Goal: Task Accomplishment & Management: Manage account settings

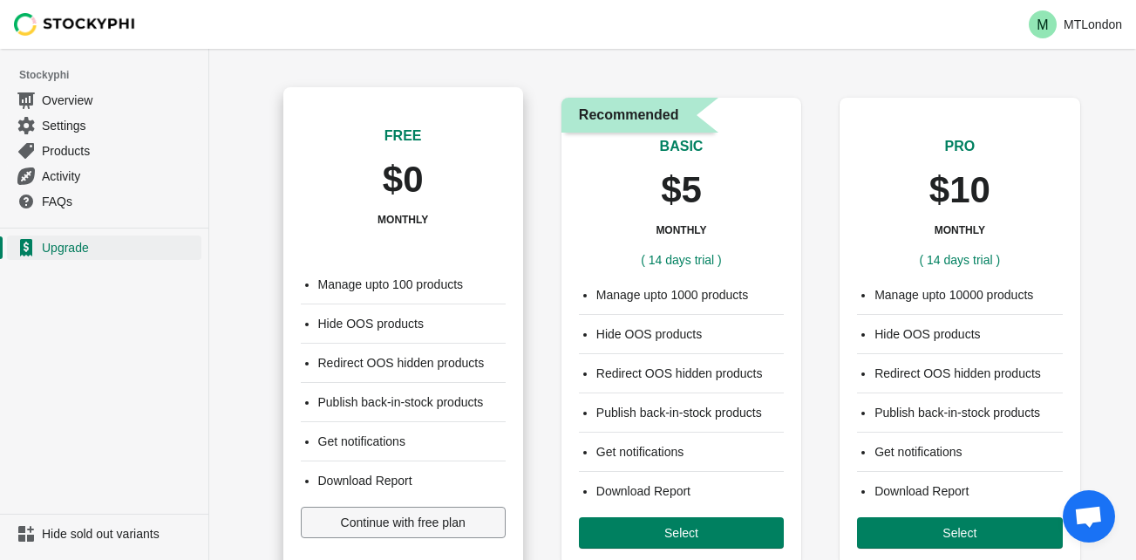
click at [376, 524] on span "Continue with free plan" at bounding box center [403, 522] width 125 height 14
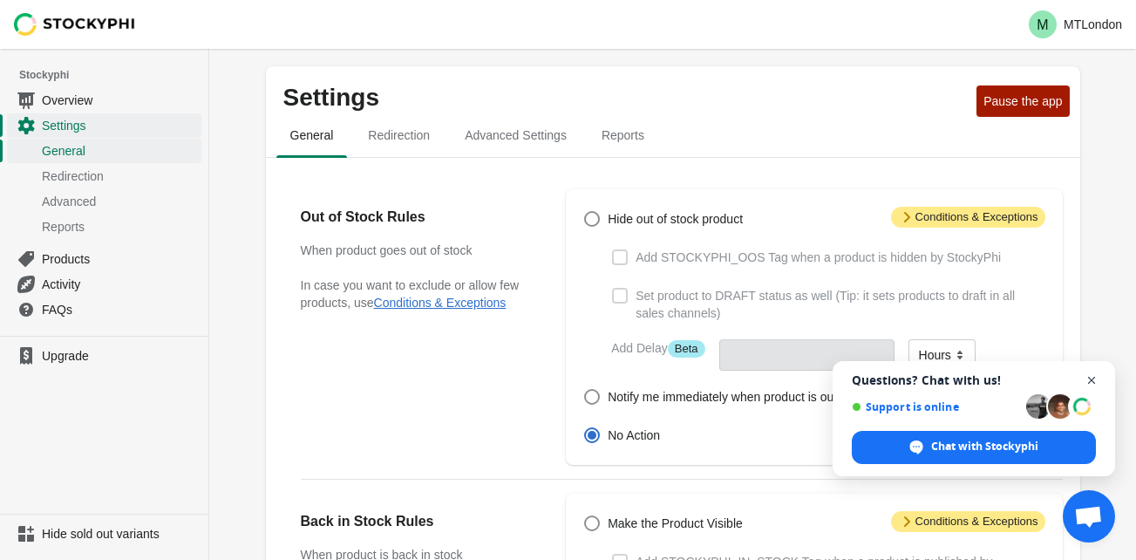
click at [1094, 381] on span "Close chat" at bounding box center [1092, 381] width 22 height 22
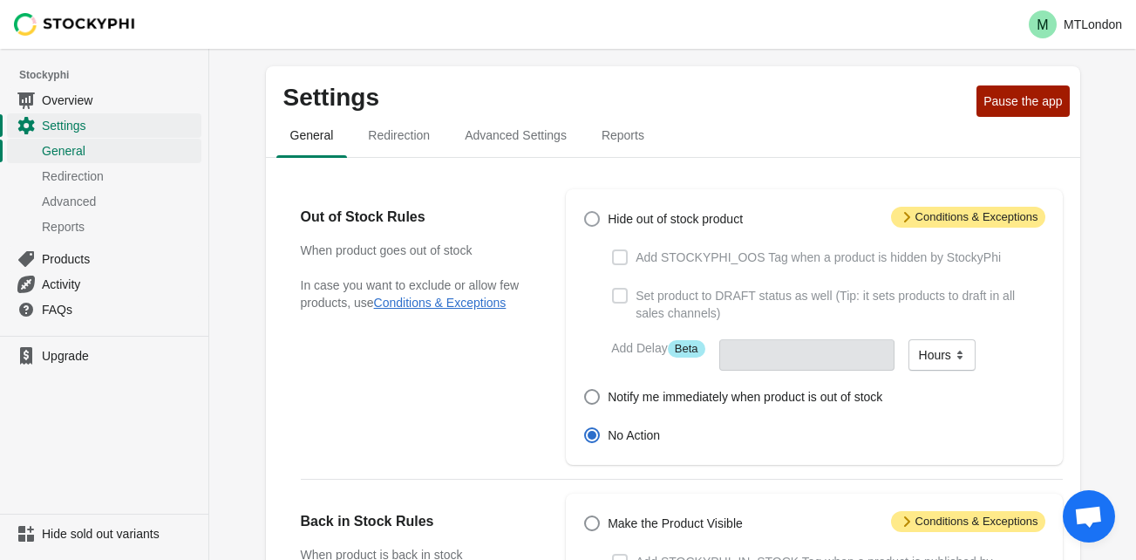
click at [590, 219] on span at bounding box center [592, 219] width 16 height 16
click at [585, 212] on input "Hide out of stock product" at bounding box center [584, 211] width 1 height 1
radio input "true"
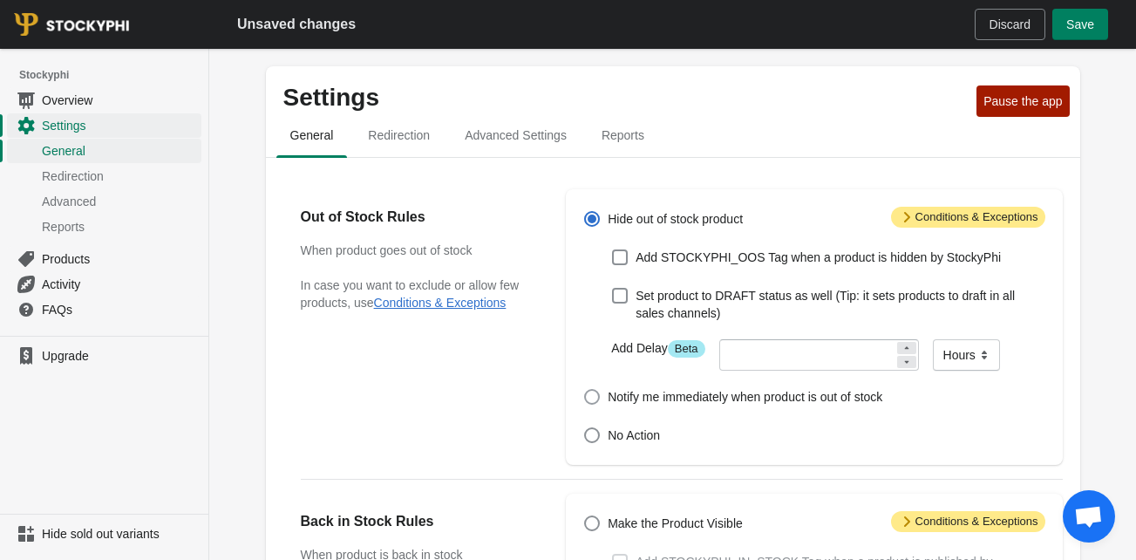
click at [594, 394] on span at bounding box center [592, 397] width 16 height 16
click at [585, 390] on input "Notify me immediately when product is out of stock" at bounding box center [584, 389] width 1 height 1
radio input "true"
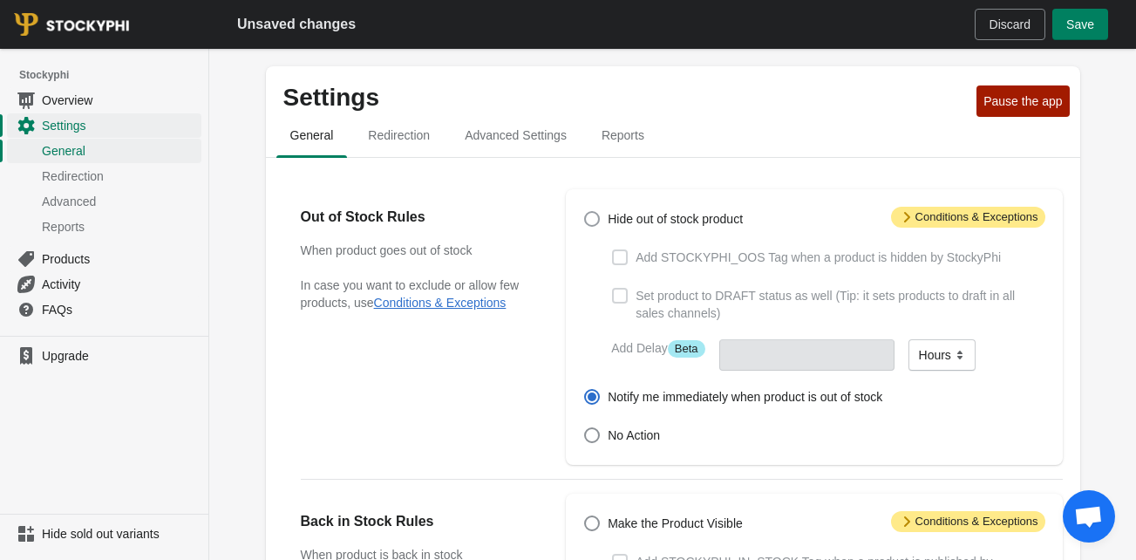
click at [591, 214] on span at bounding box center [592, 219] width 16 height 16
click at [585, 212] on input "Hide out of stock product" at bounding box center [584, 211] width 1 height 1
radio input "true"
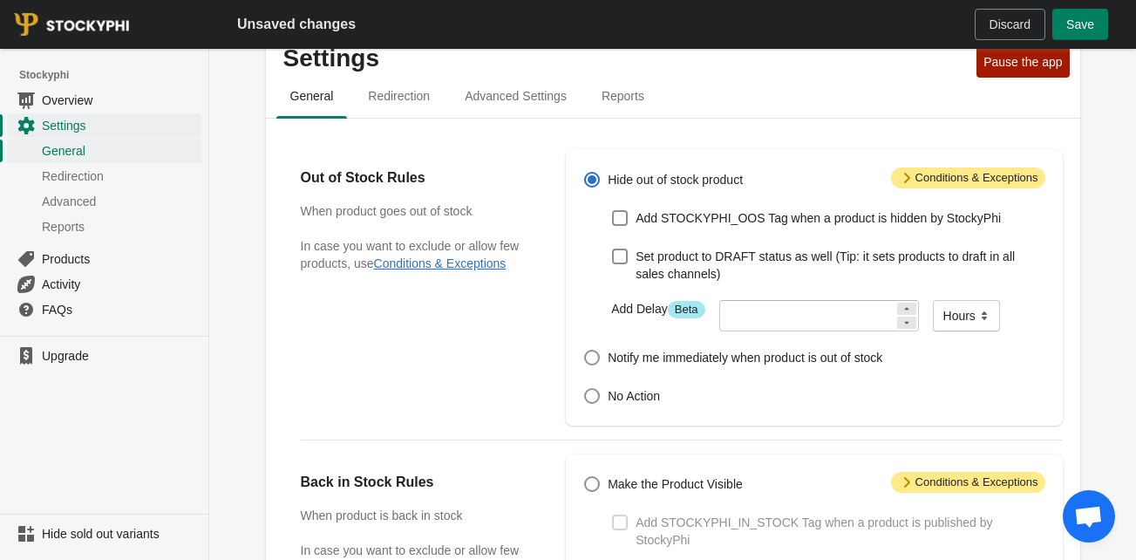
scroll to position [41, 0]
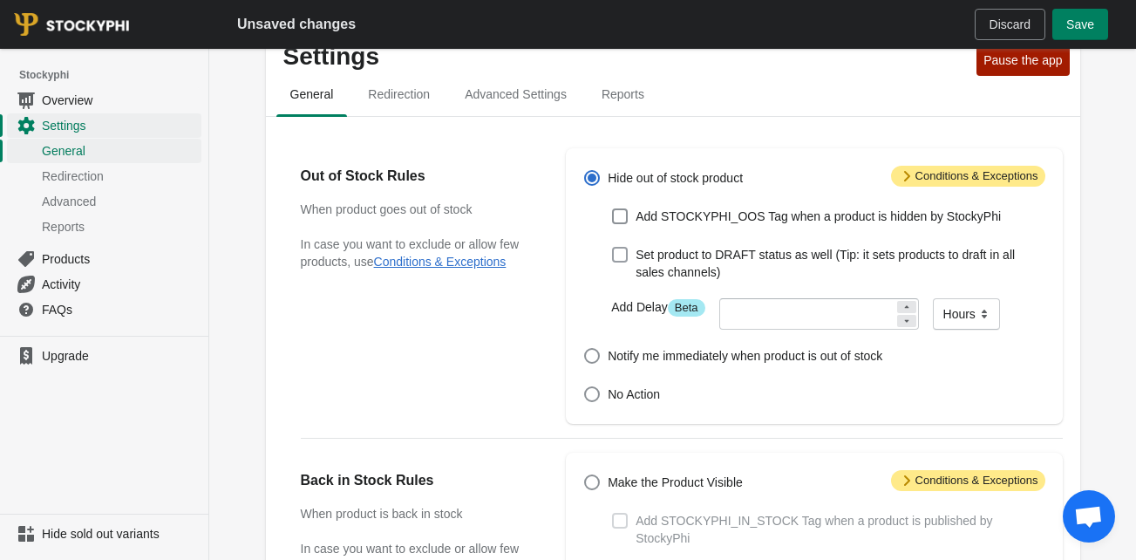
click at [624, 259] on span at bounding box center [620, 255] width 16 height 16
click at [613, 248] on input "Set product to DRAFT status as well (Tip: it sets products to draft in all sale…" at bounding box center [612, 247] width 1 height 1
checkbox input "true"
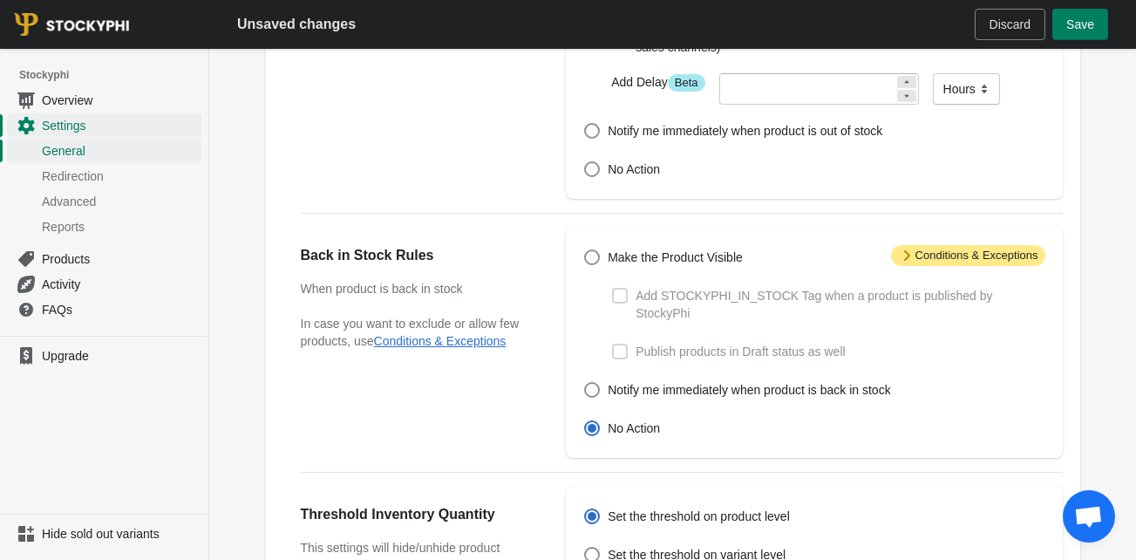
scroll to position [267, 0]
click at [592, 261] on span at bounding box center [592, 256] width 16 height 16
click at [585, 249] on input "Make the Product Visible" at bounding box center [584, 248] width 1 height 1
radio input "true"
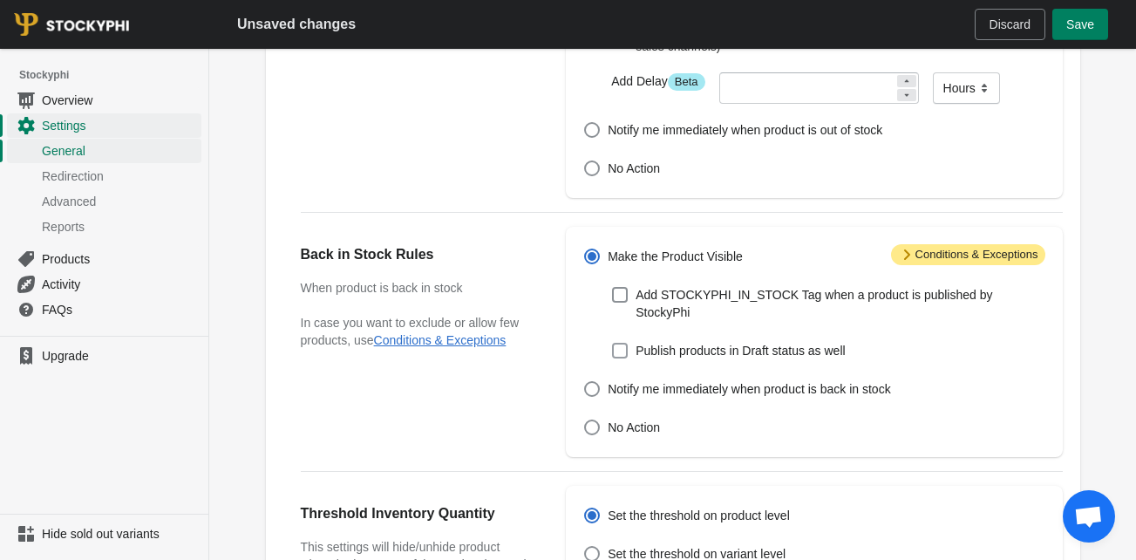
click at [622, 343] on span at bounding box center [620, 351] width 16 height 16
click at [613, 343] on input "Publish products in Draft status as well" at bounding box center [612, 343] width 1 height 1
checkbox input "true"
click at [621, 343] on span at bounding box center [620, 351] width 16 height 16
click at [613, 343] on input "Publish products in Draft status as well" at bounding box center [612, 343] width 1 height 1
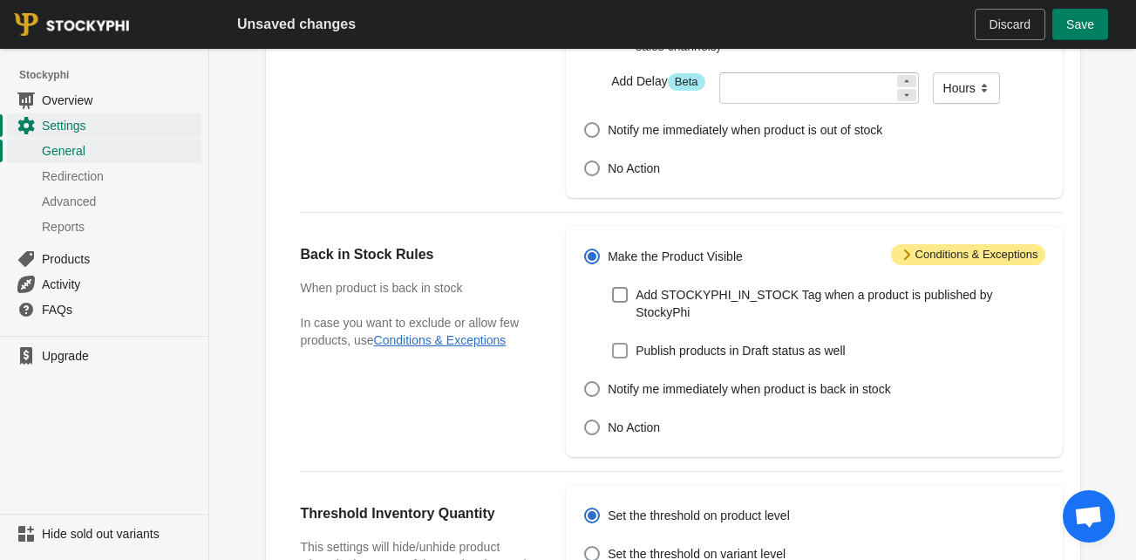
checkbox input "false"
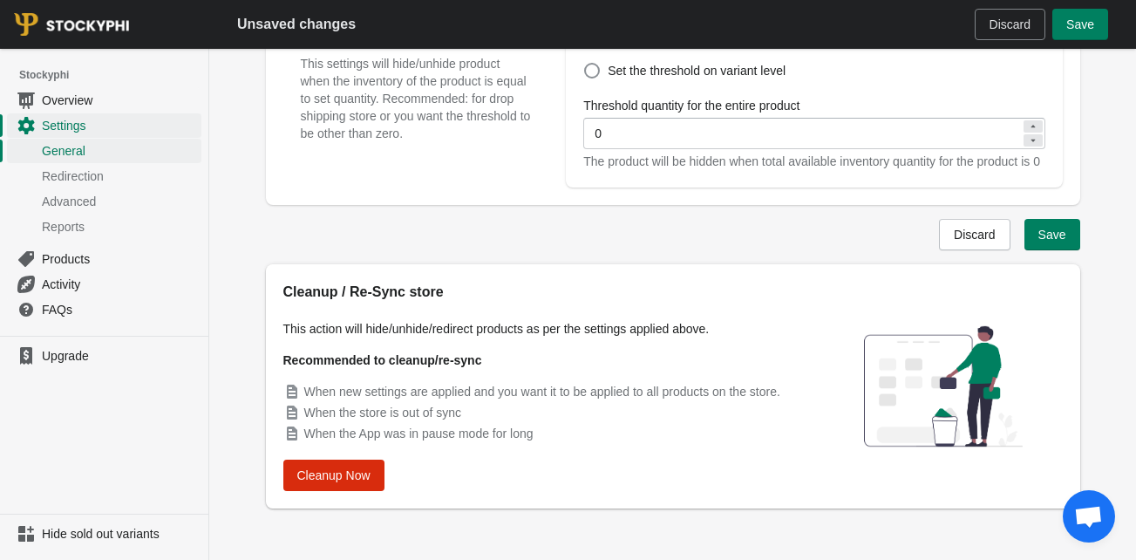
scroll to position [759, 0]
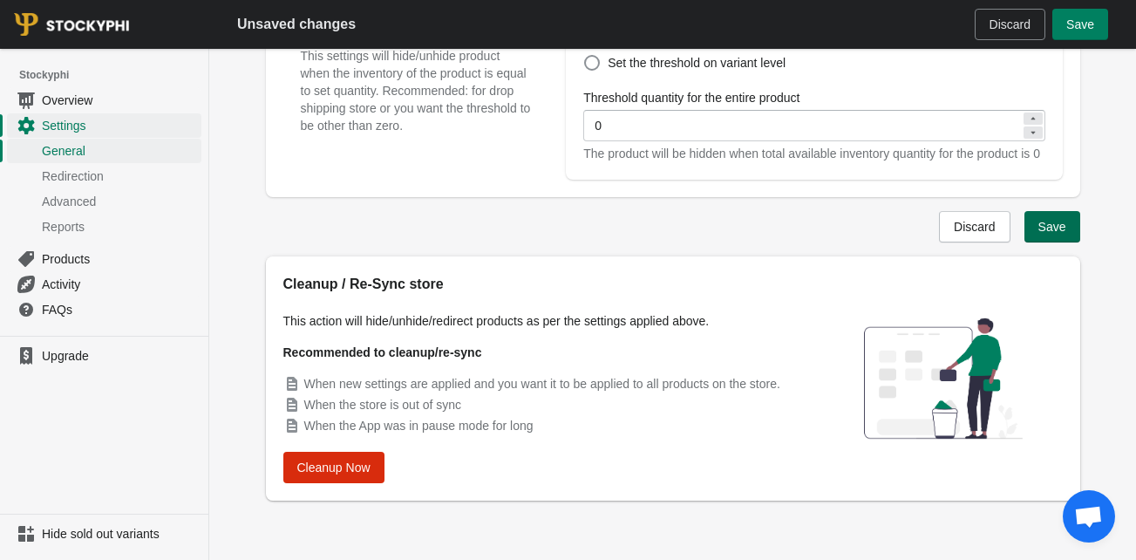
click at [1052, 221] on span "Save" at bounding box center [1052, 227] width 28 height 14
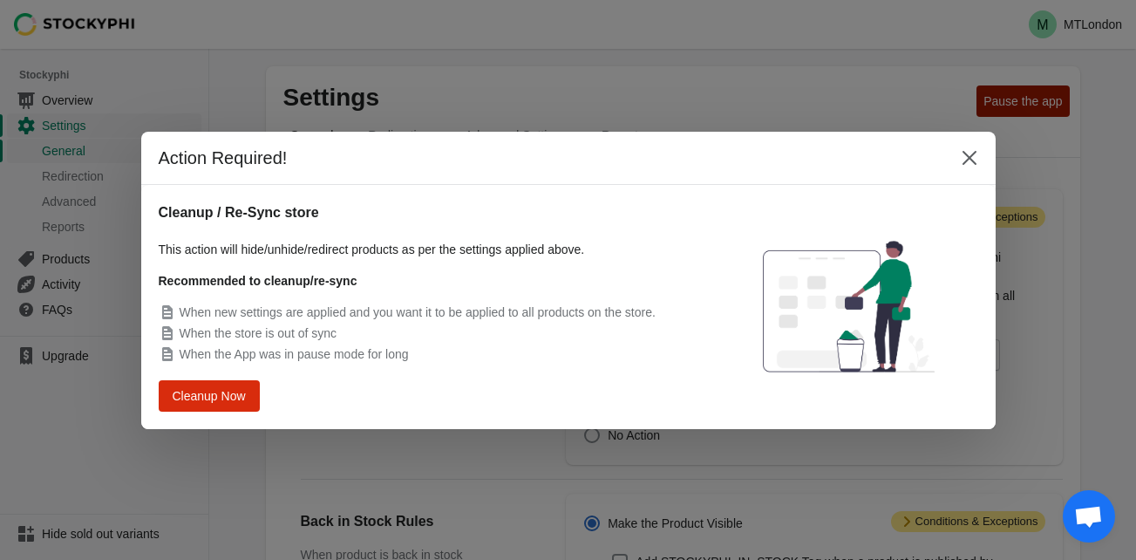
scroll to position [713, 0]
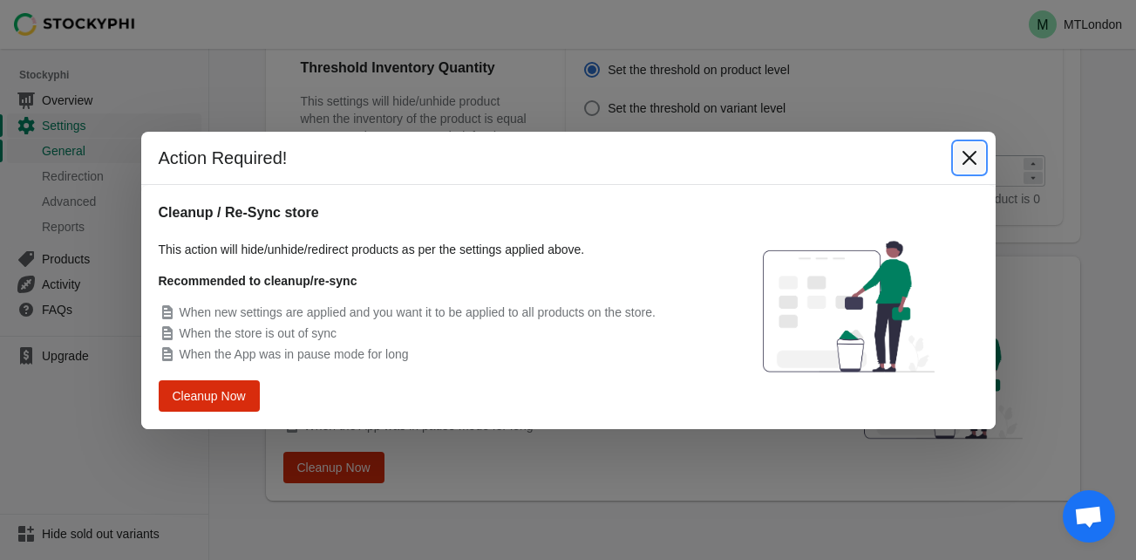
click at [973, 162] on icon "Close" at bounding box center [969, 157] width 14 height 14
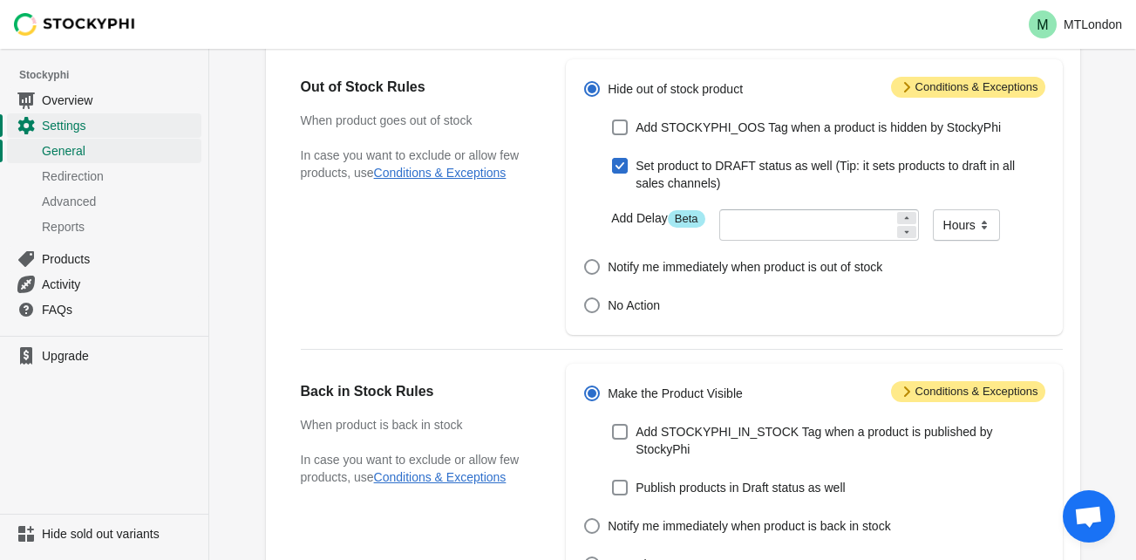
scroll to position [125, 0]
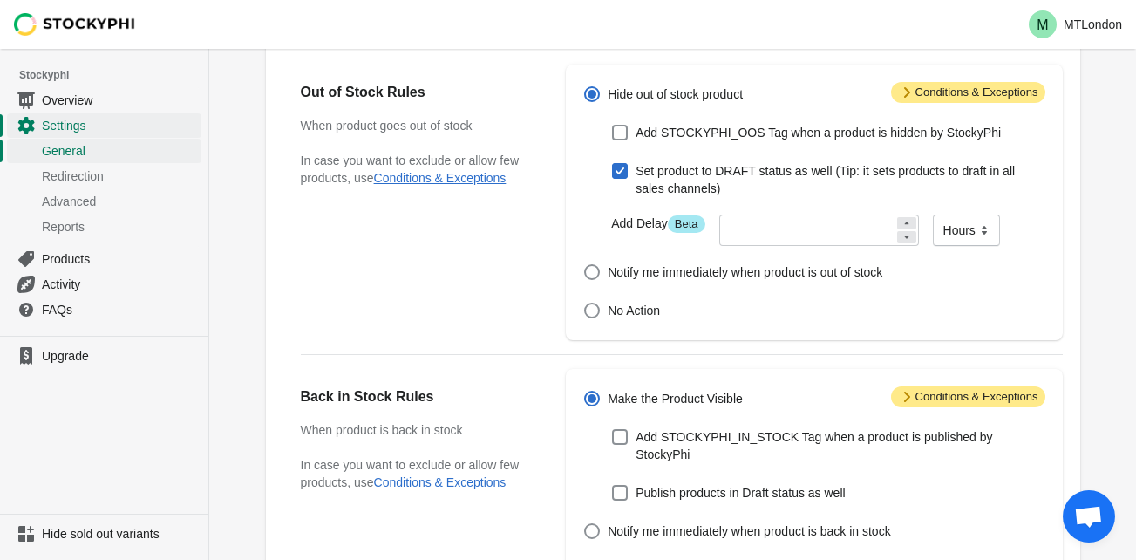
click at [980, 99] on span "Attention Conditions & Exceptions" at bounding box center [968, 92] width 154 height 21
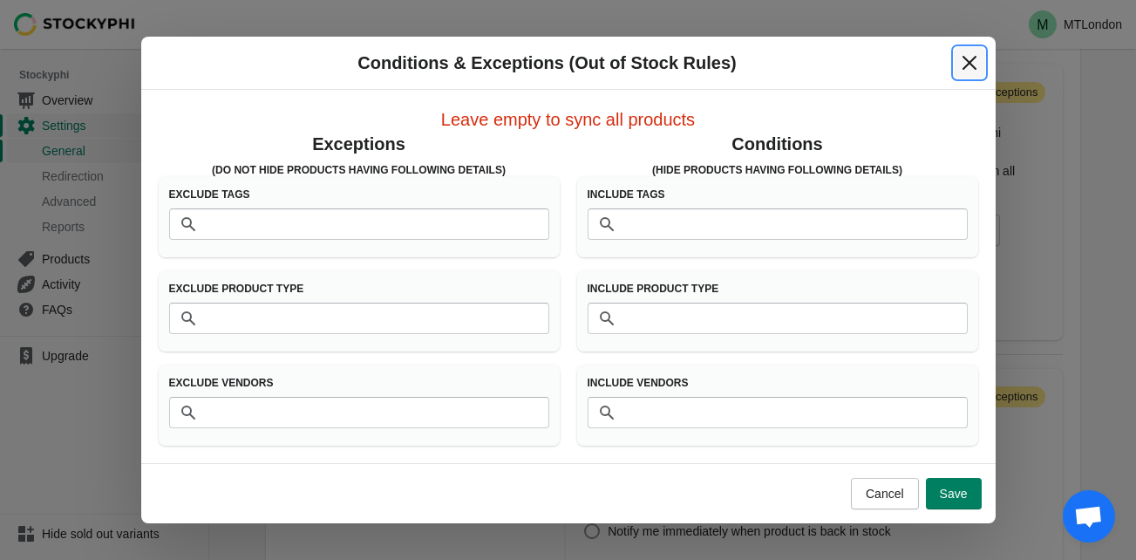
click at [970, 64] on icon "Close" at bounding box center [969, 63] width 14 height 14
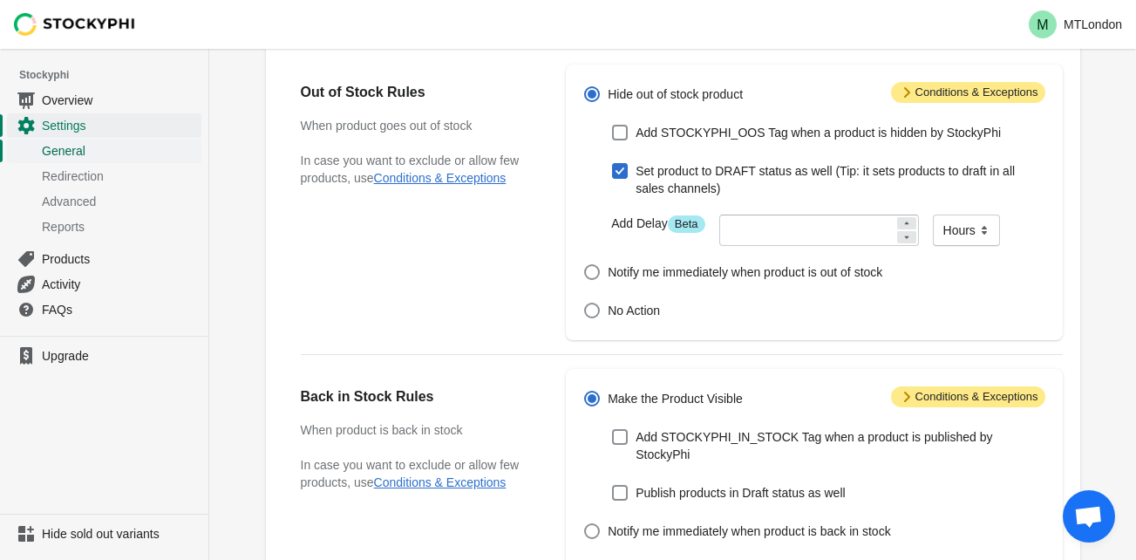
click at [112, 155] on span "General" at bounding box center [120, 150] width 156 height 17
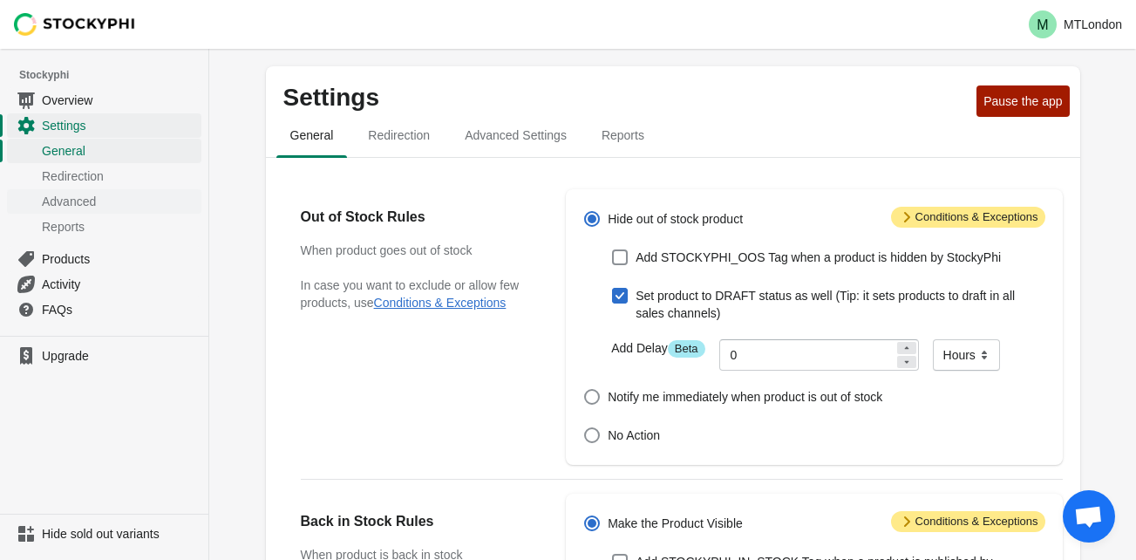
click at [99, 202] on span "Advanced" at bounding box center [120, 201] width 156 height 17
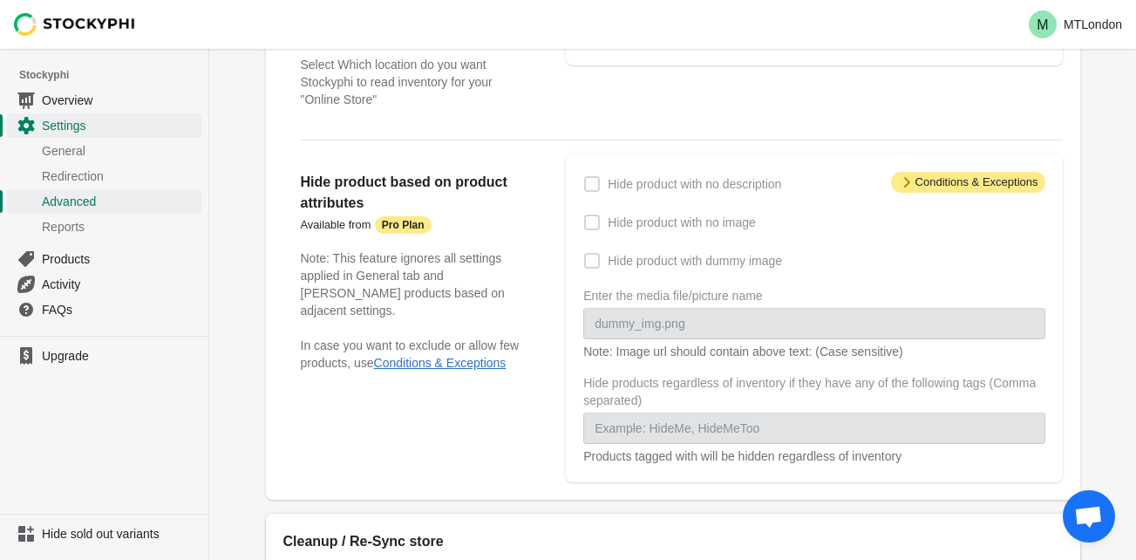
scroll to position [210, 0]
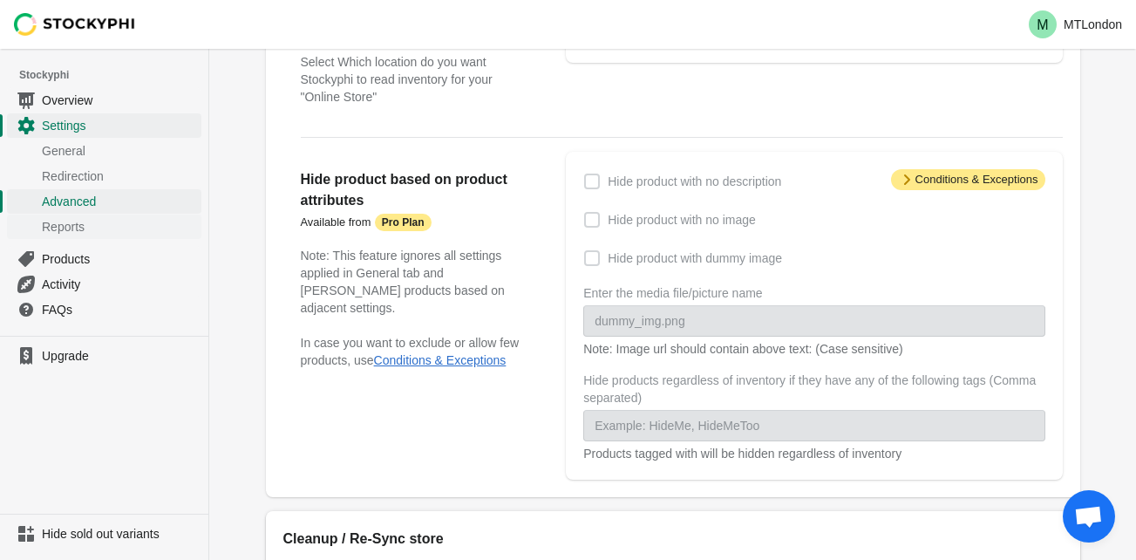
click at [106, 229] on span "Reports" at bounding box center [120, 226] width 156 height 17
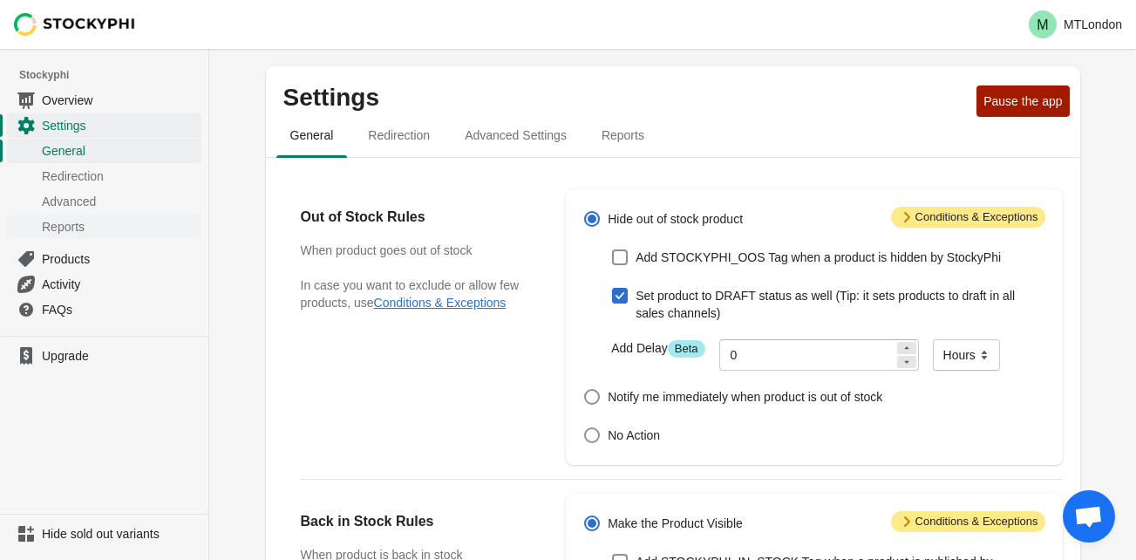
click at [102, 227] on span "Reports" at bounding box center [120, 226] width 156 height 17
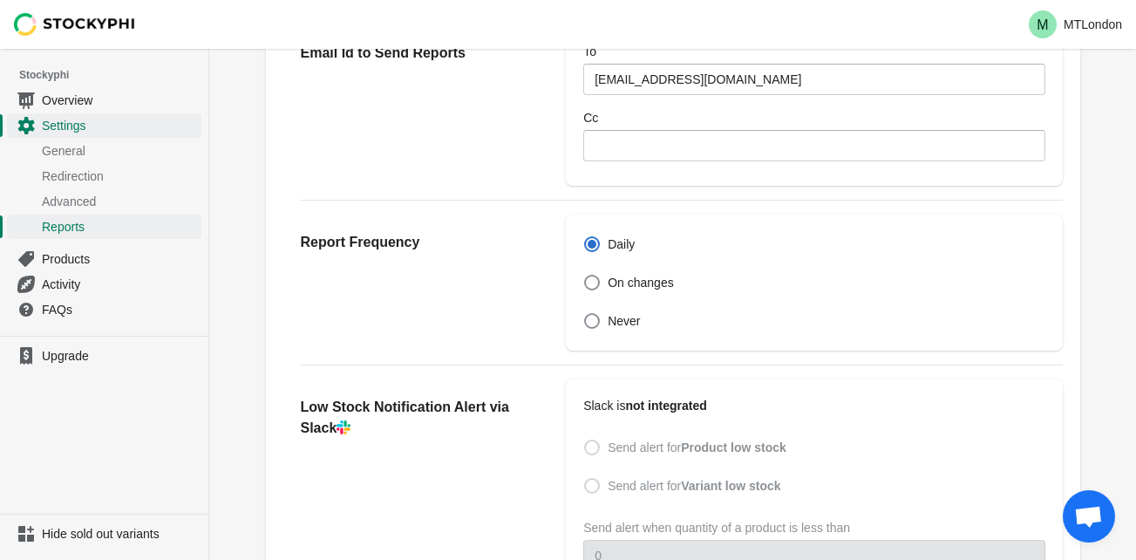
scroll to position [167, 0]
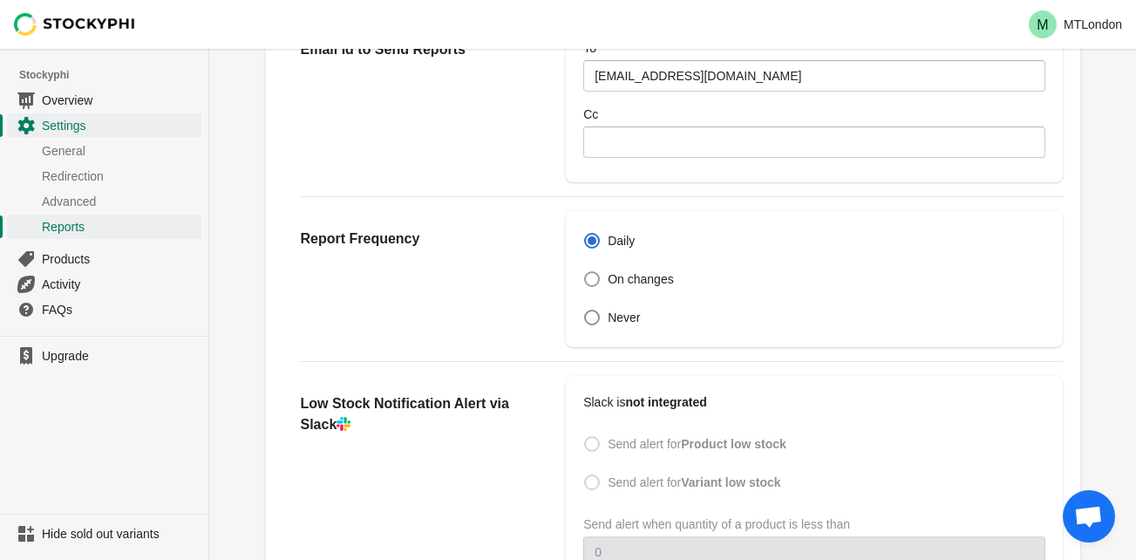
click at [596, 284] on span at bounding box center [592, 279] width 16 height 16
click at [585, 272] on input "On changes" at bounding box center [584, 271] width 1 height 1
radio input "false"
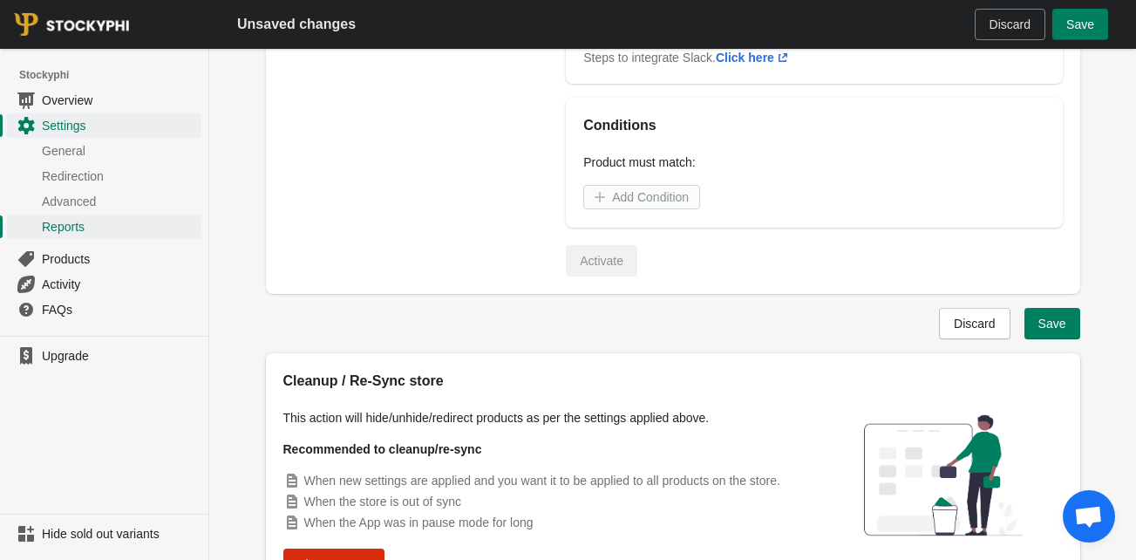
scroll to position [802, 0]
click at [1046, 330] on span "Save" at bounding box center [1052, 323] width 28 height 14
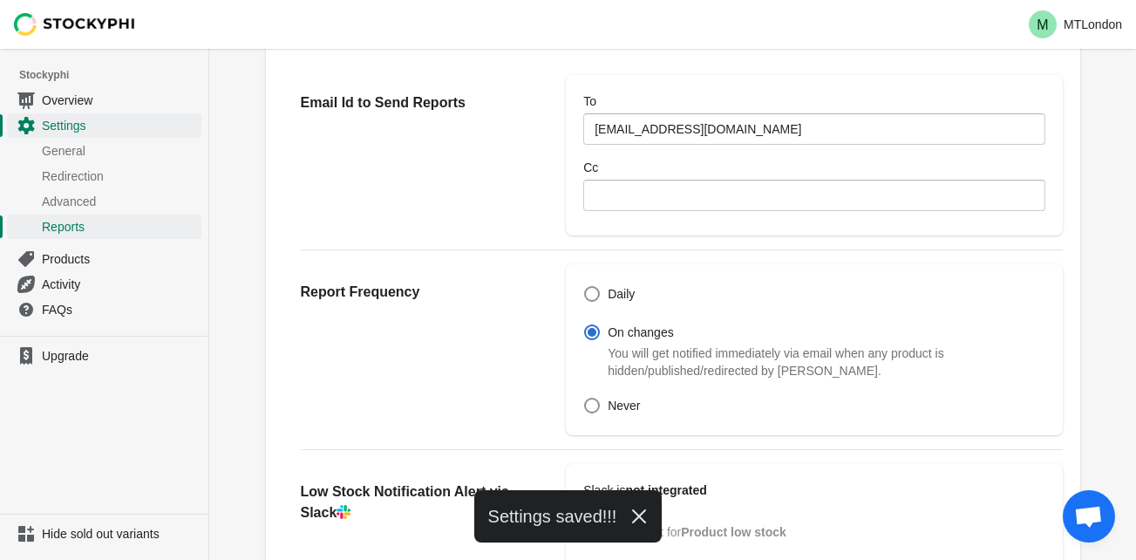
scroll to position [0, 0]
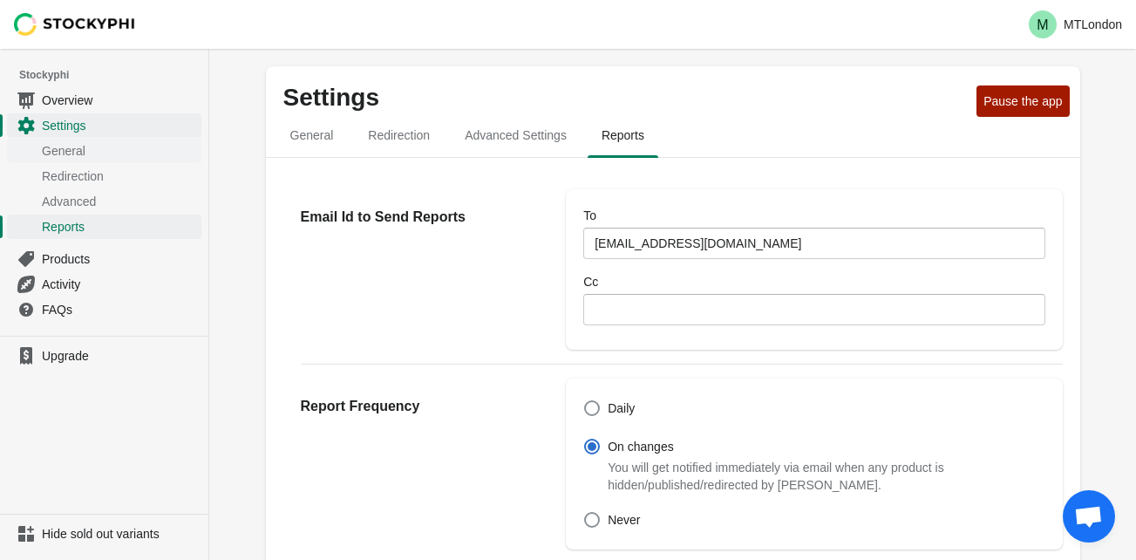
click at [79, 153] on span "General" at bounding box center [120, 150] width 156 height 17
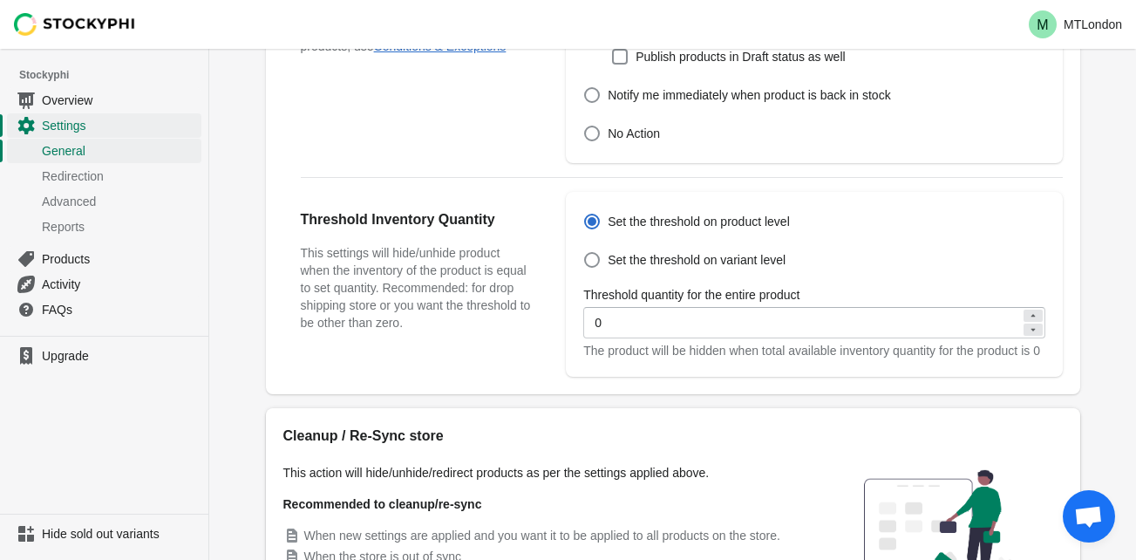
scroll to position [713, 0]
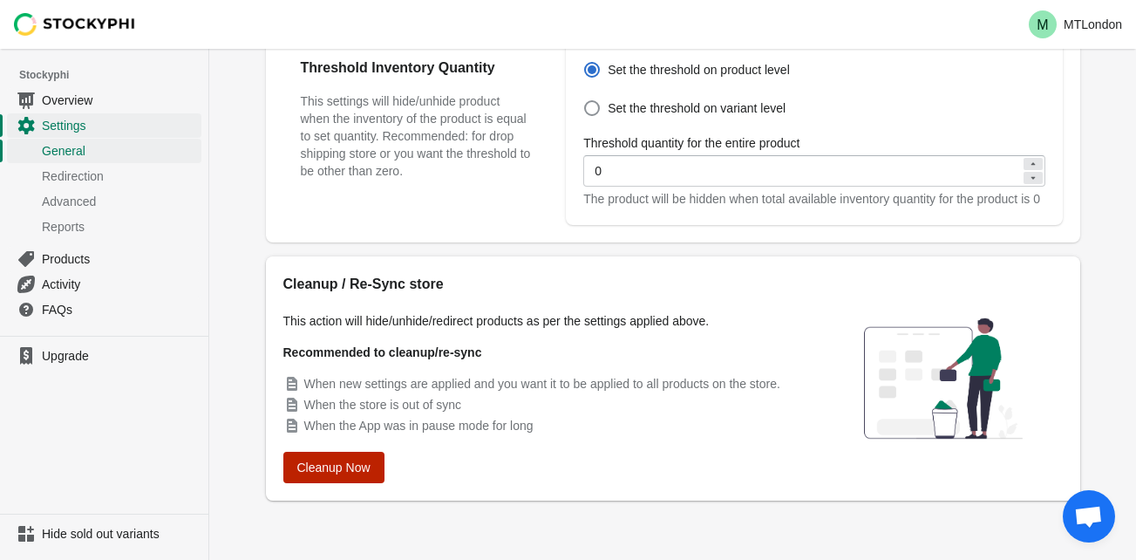
click at [335, 463] on span "Cleanup Now" at bounding box center [333, 467] width 73 height 14
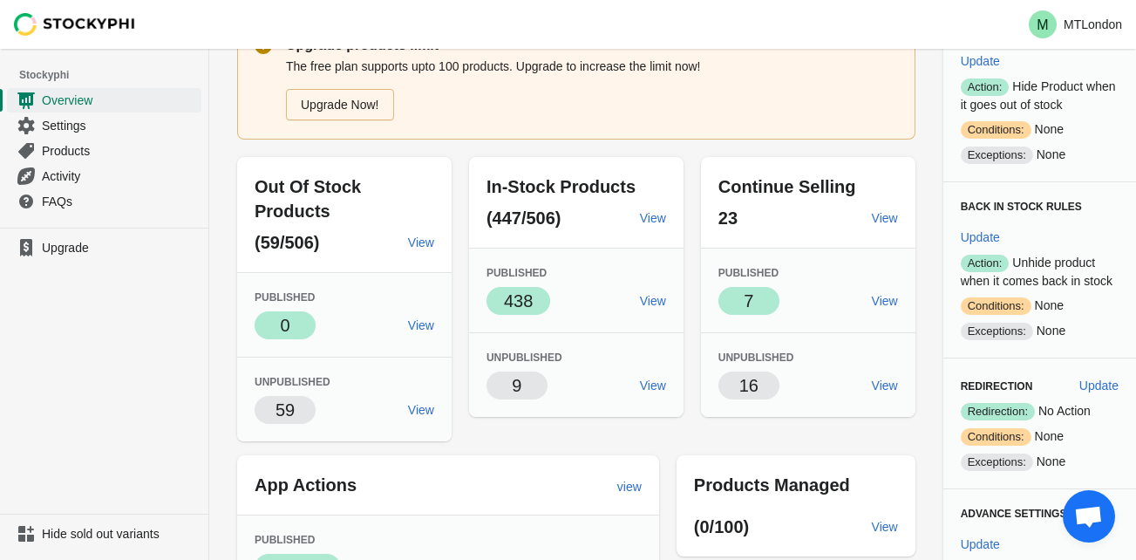
scroll to position [99, 0]
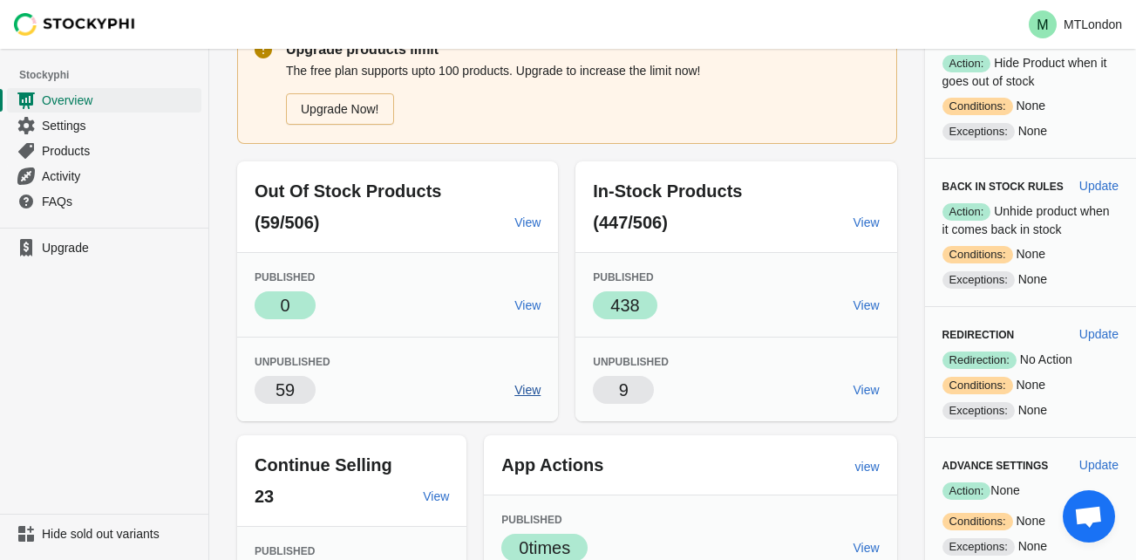
click at [531, 393] on span "View" at bounding box center [527, 390] width 26 height 14
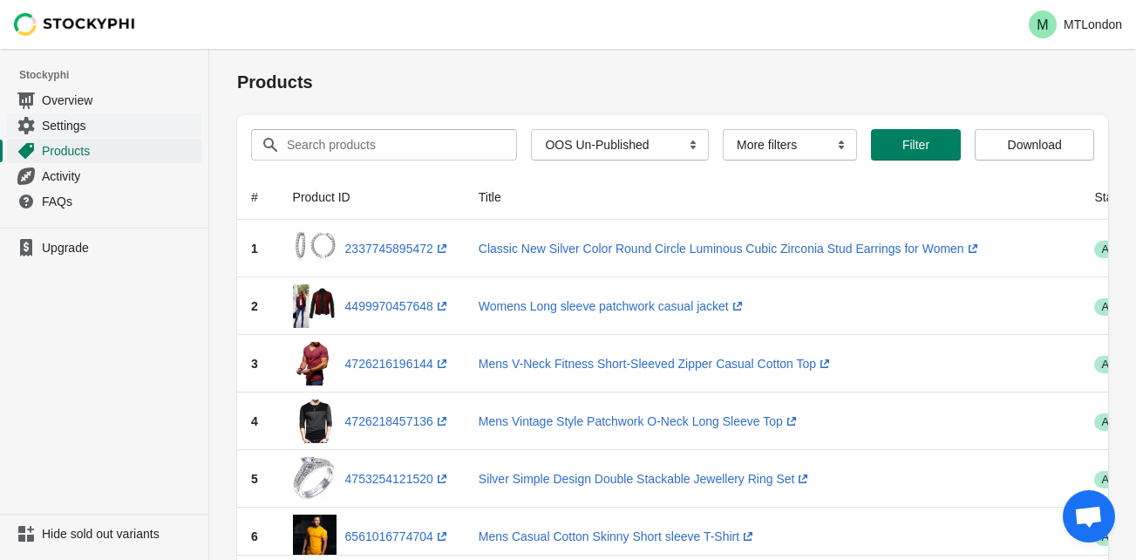
click at [101, 132] on span "Settings" at bounding box center [120, 125] width 156 height 17
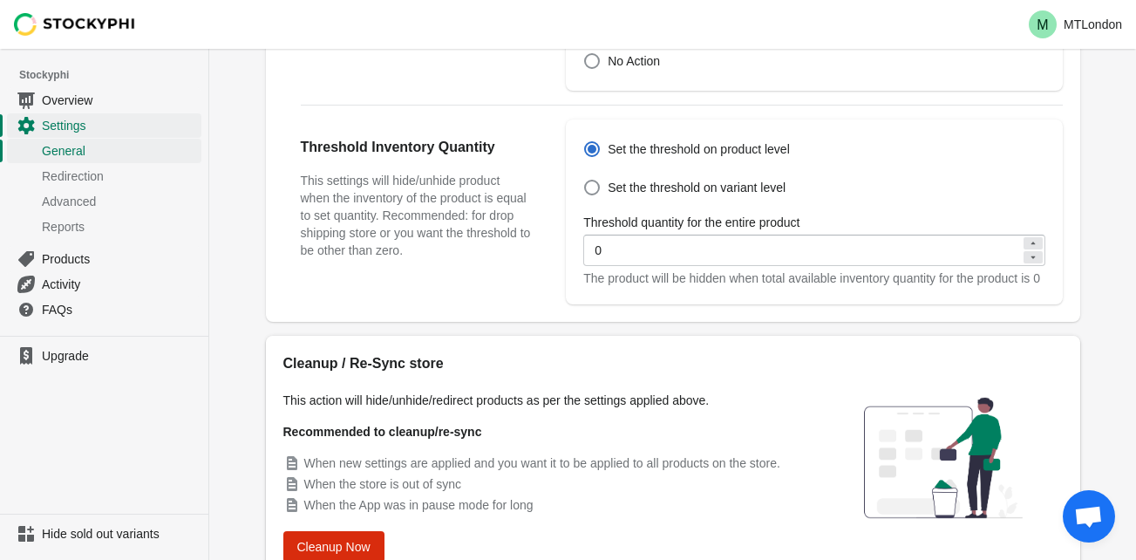
scroll to position [713, 0]
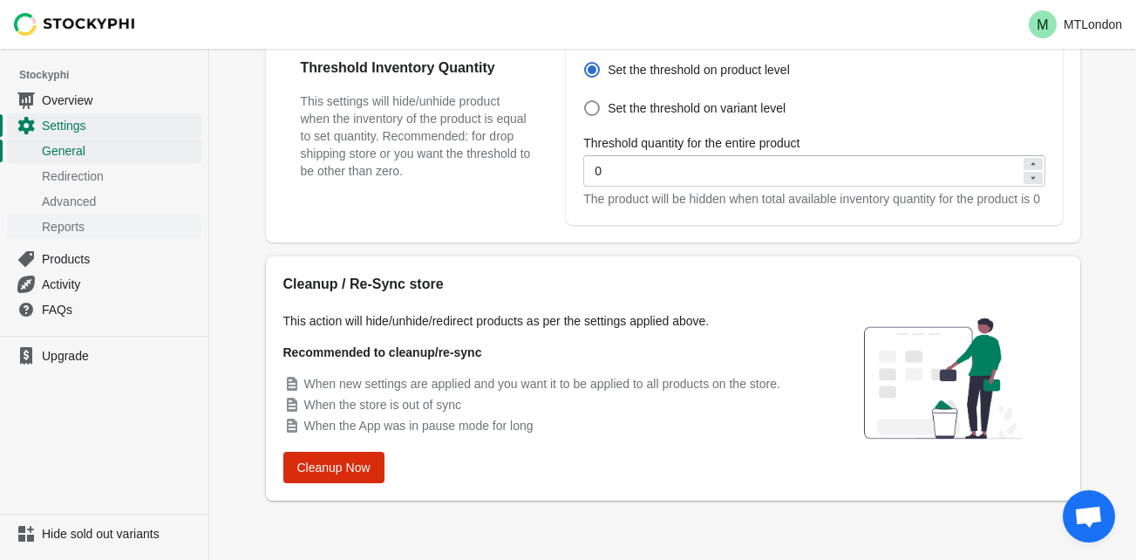
click at [103, 229] on span "Reports" at bounding box center [120, 226] width 156 height 17
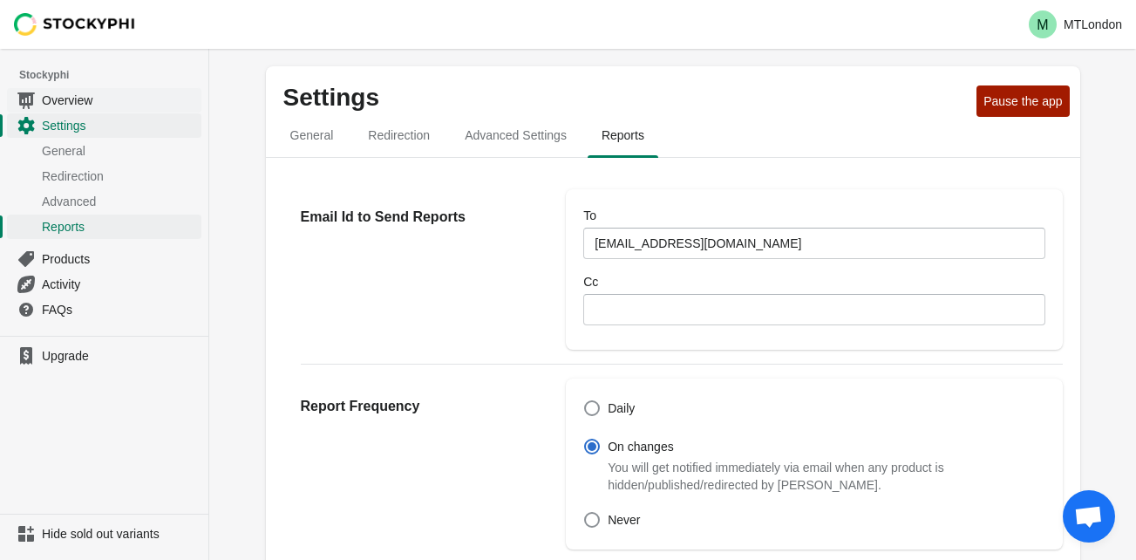
click at [84, 99] on span "Overview" at bounding box center [120, 100] width 156 height 17
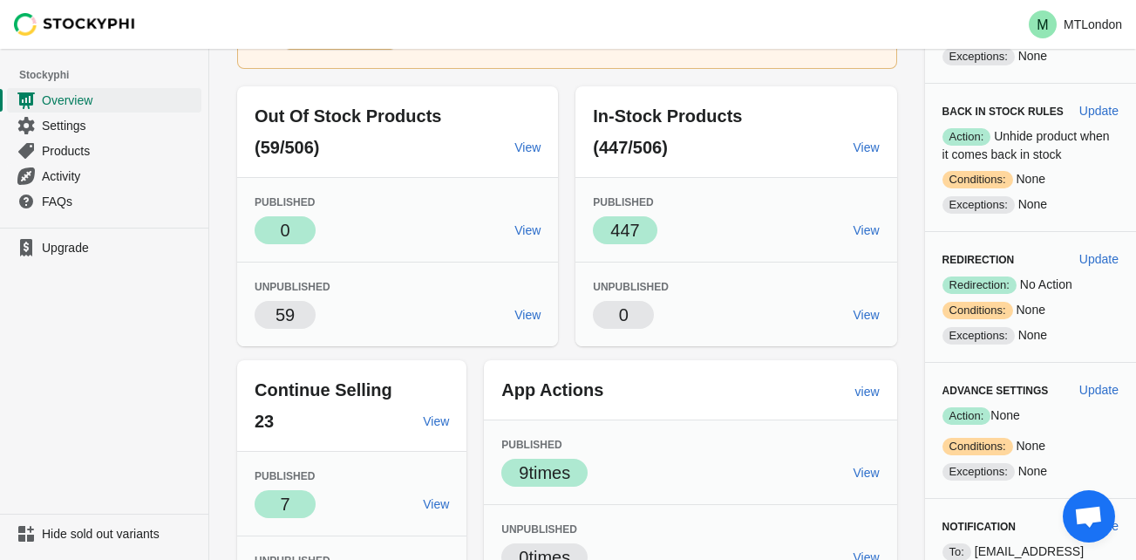
scroll to position [184, 0]
